Goal: Task Accomplishment & Management: Manage account settings

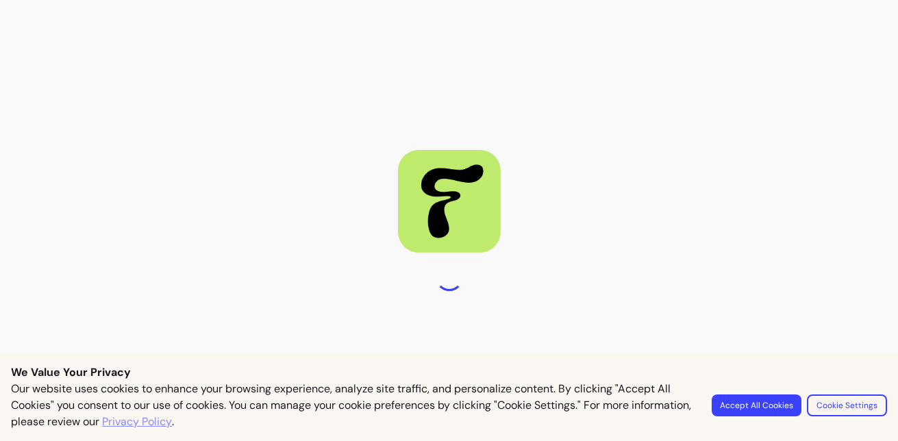
click at [824, 399] on button "Cookie Settings" at bounding box center [847, 406] width 80 height 22
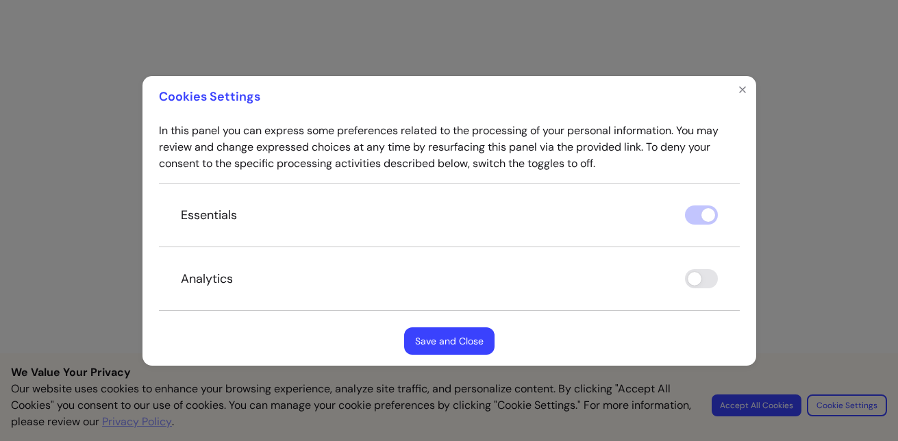
click at [438, 344] on button "Save and Close" at bounding box center [449, 341] width 90 height 27
